Goal: Contribute content: Add original content to the website for others to see

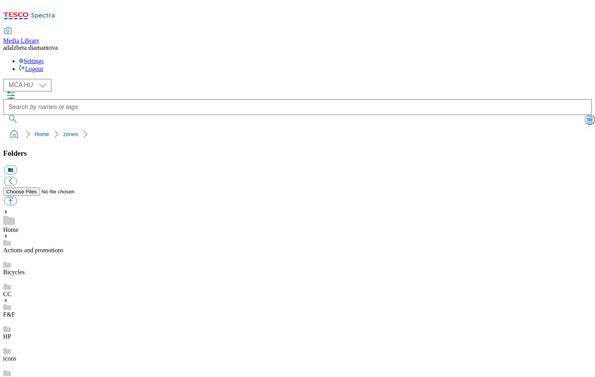
select select "flare-mca-hu"
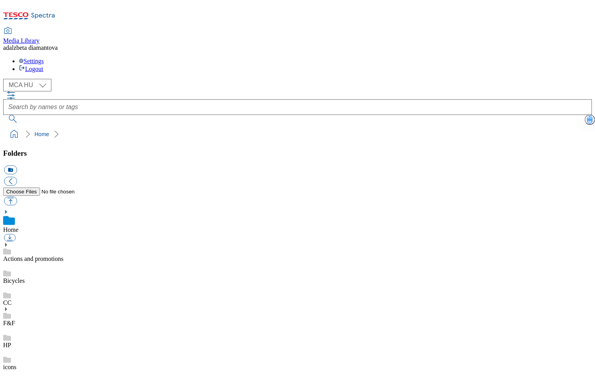
click at [56, 255] on link "Actions and promotions" at bounding box center [33, 258] width 60 height 7
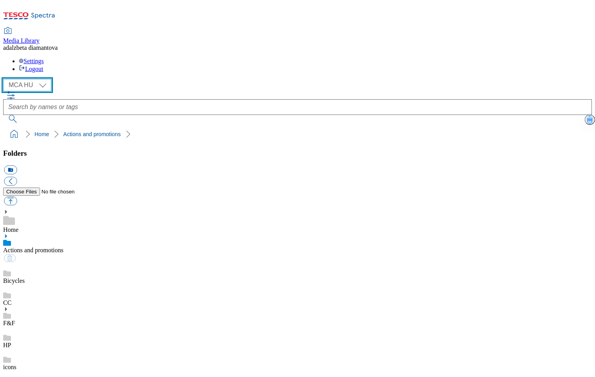
click at [47, 79] on select "MCA CZ MCA HU MCA SK" at bounding box center [27, 85] width 48 height 13
select select "flare-mca-sk"
click at [5, 79] on select "MCA CZ MCA HU MCA SK" at bounding box center [27, 85] width 48 height 13
click at [17, 197] on button "button" at bounding box center [10, 201] width 13 height 9
type input "C:\fakepath\sk-wk30-ac-gelnica.png"
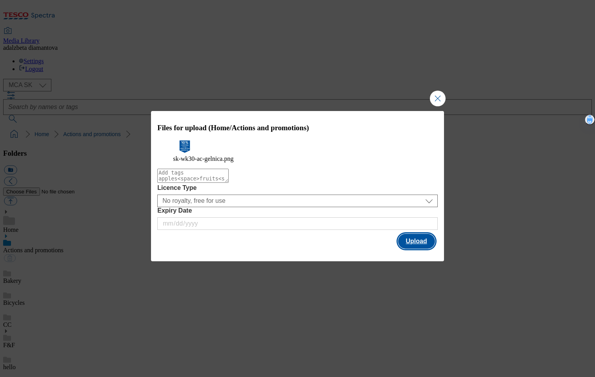
click at [422, 243] on button "Upload" at bounding box center [416, 241] width 37 height 15
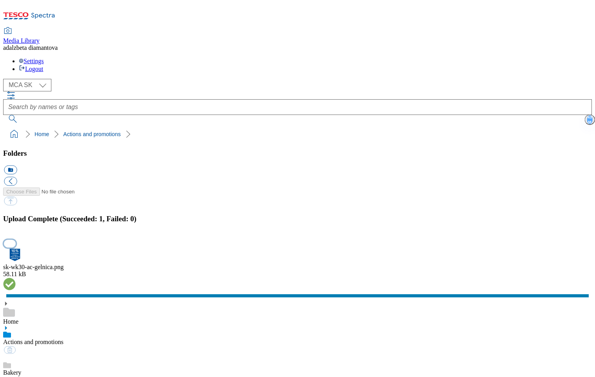
click at [16, 240] on button "button" at bounding box center [10, 243] width 12 height 7
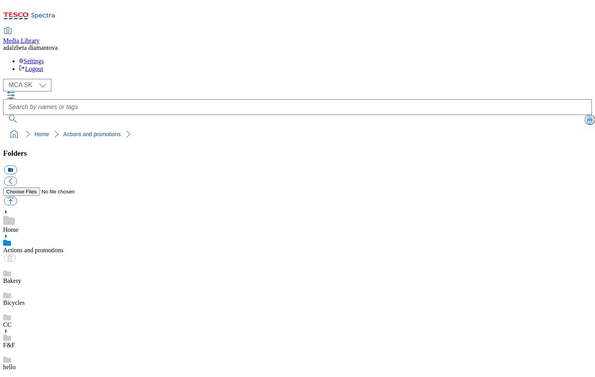
click at [65, 262] on div "Bakery" at bounding box center [297, 273] width 589 height 22
click at [25, 299] on link "Bicycles" at bounding box center [14, 302] width 22 height 7
click at [64, 247] on link "Actions and promotions" at bounding box center [33, 250] width 60 height 7
click at [47, 79] on select "MCA CZ MCA HU MCA SK" at bounding box center [27, 85] width 48 height 13
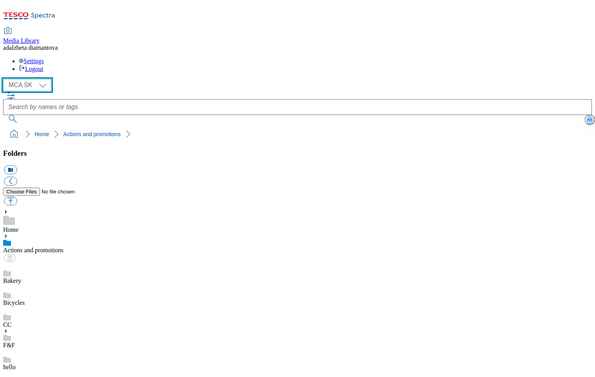
select select "flare-mca-cz"
click at [5, 79] on select "MCA CZ MCA HU MCA SK" at bounding box center [27, 85] width 48 height 13
click at [17, 197] on button "button" at bounding box center [10, 201] width 13 height 9
type input "C:\fakepath\cz-wk30-ac-ff.png"
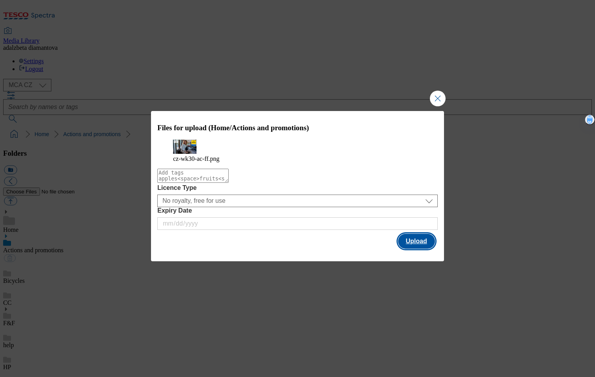
click at [417, 249] on button "Upload" at bounding box center [416, 241] width 37 height 15
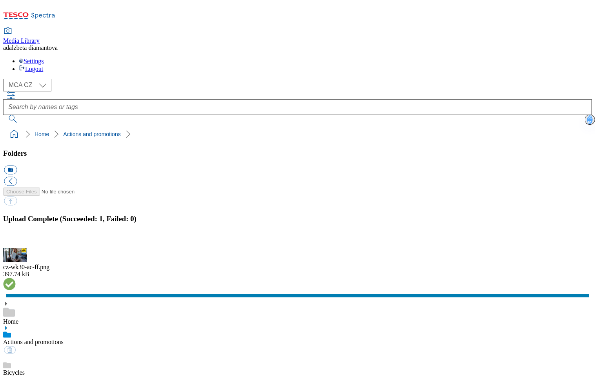
click at [16, 240] on button "button" at bounding box center [10, 243] width 12 height 7
